Goal: Information Seeking & Learning: Check status

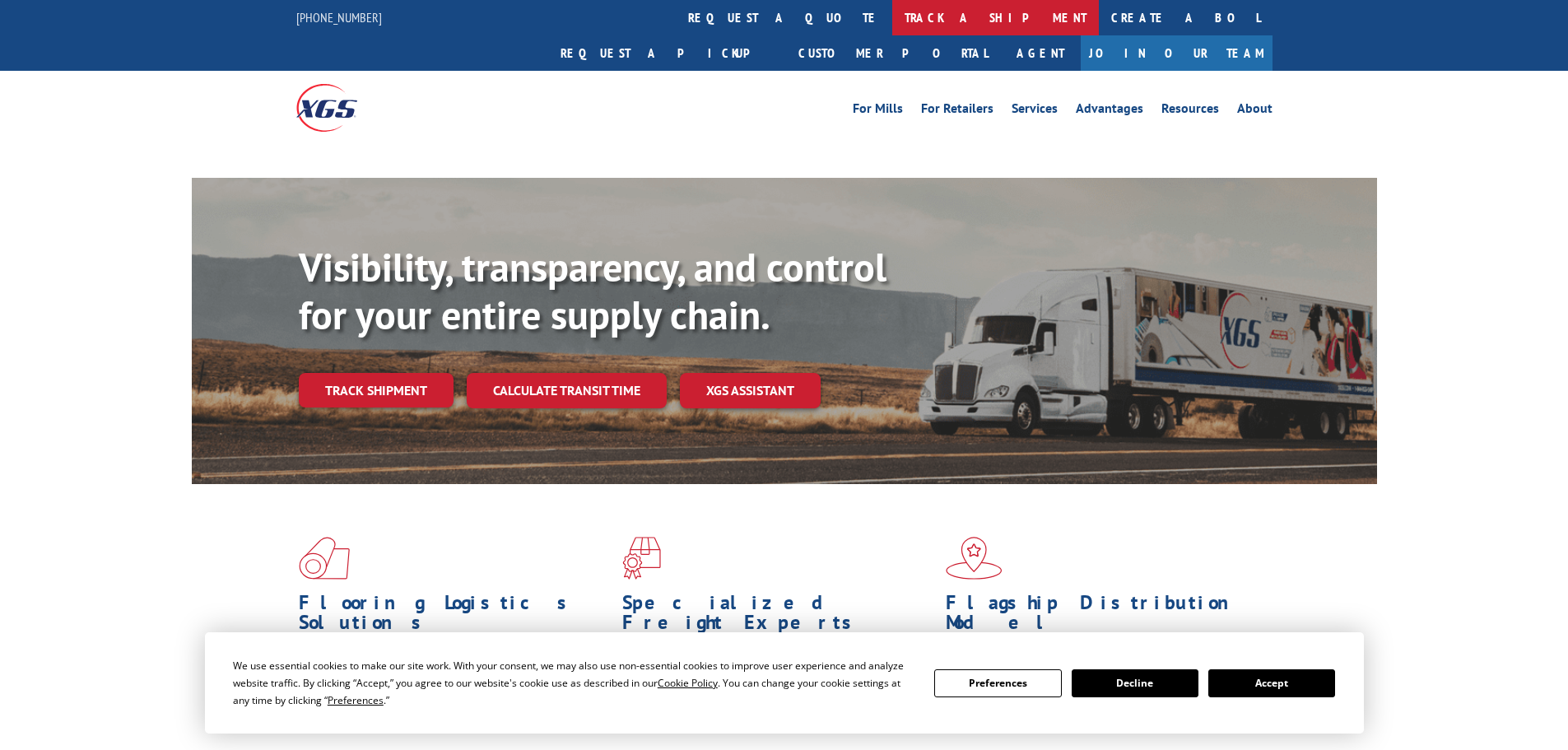
click at [893, 16] on link "track a shipment" at bounding box center [995, 17] width 207 height 36
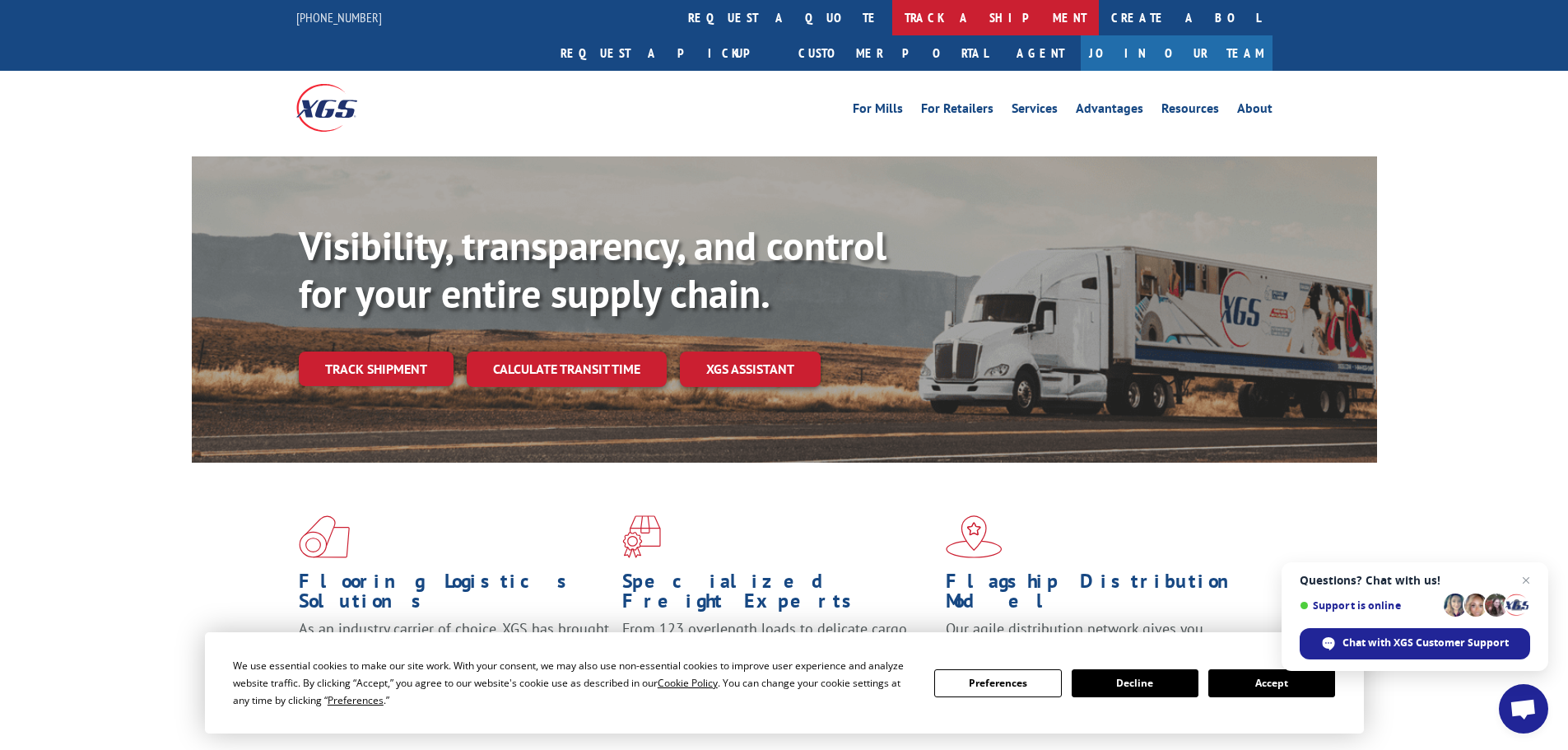
click at [893, 19] on link "track a shipment" at bounding box center [995, 17] width 207 height 36
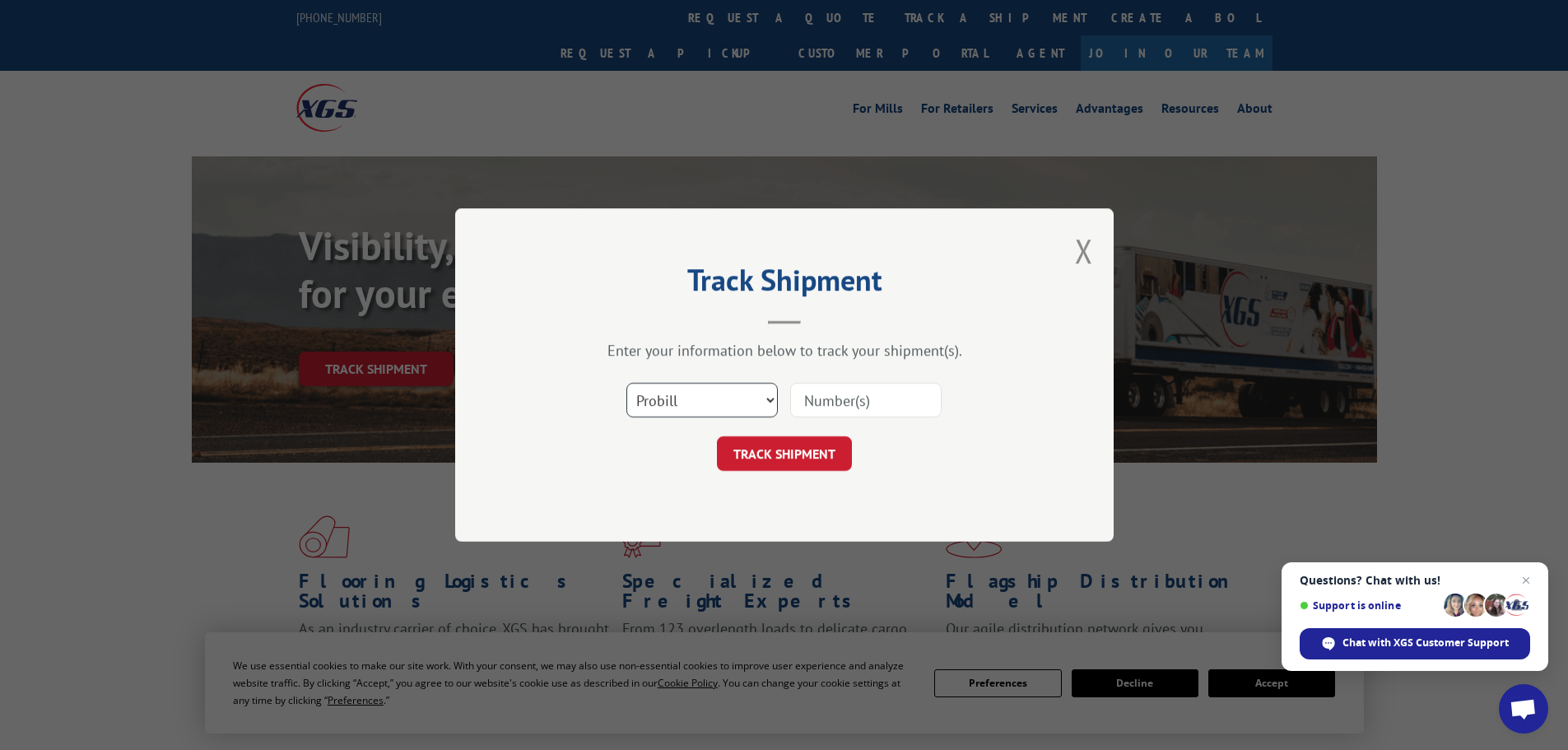
click at [699, 398] on select "Select category... Probill BOL PO" at bounding box center [702, 399] width 152 height 35
select select "po"
click at [626, 382] on select "Select category... Probill BOL PO" at bounding box center [702, 399] width 152 height 35
click at [855, 397] on input at bounding box center [867, 399] width 152 height 35
type input "40535852"
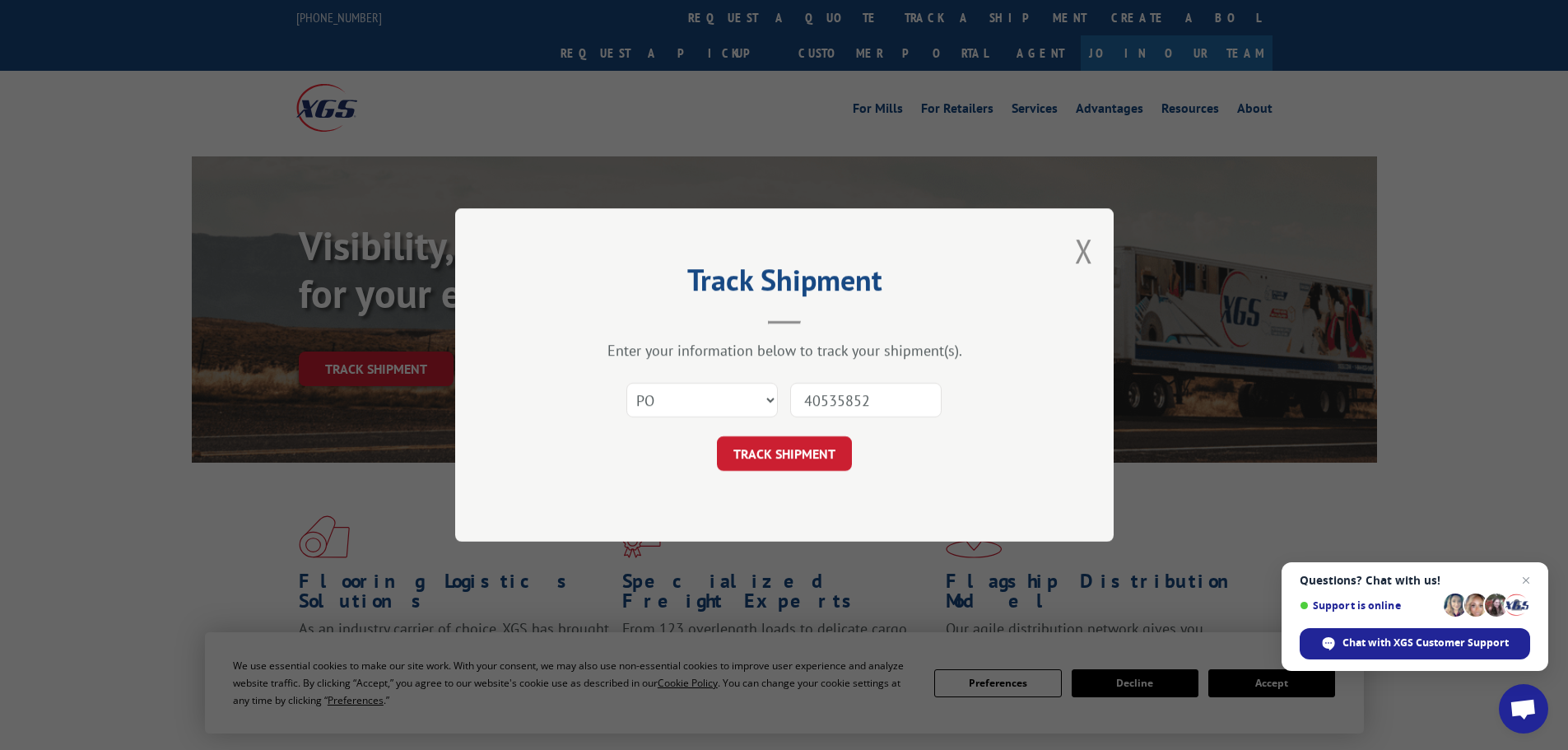
click at [717, 436] on button "TRACK SHIPMENT" at bounding box center [784, 453] width 135 height 35
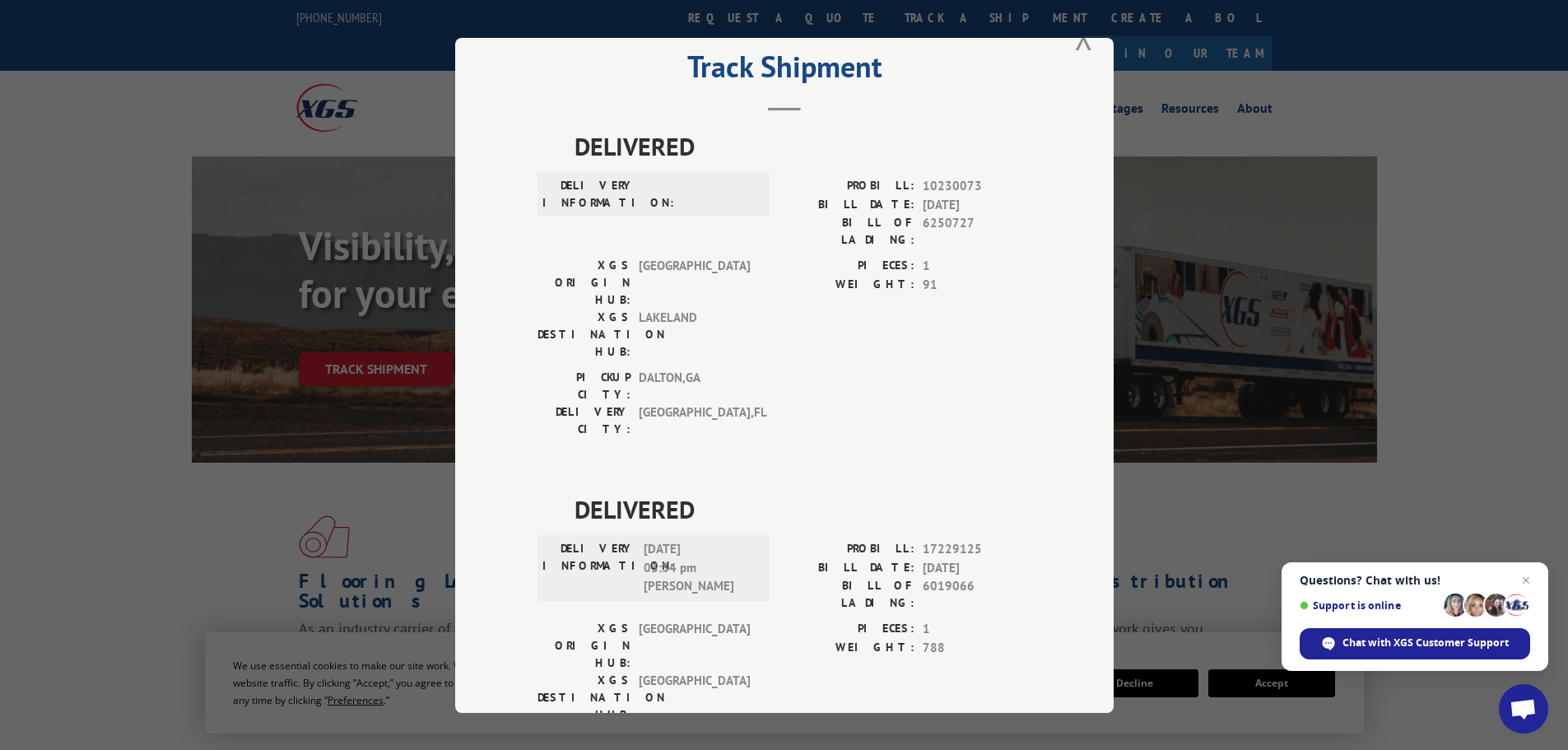
scroll to position [61, 0]
